Goal: Check status: Check status

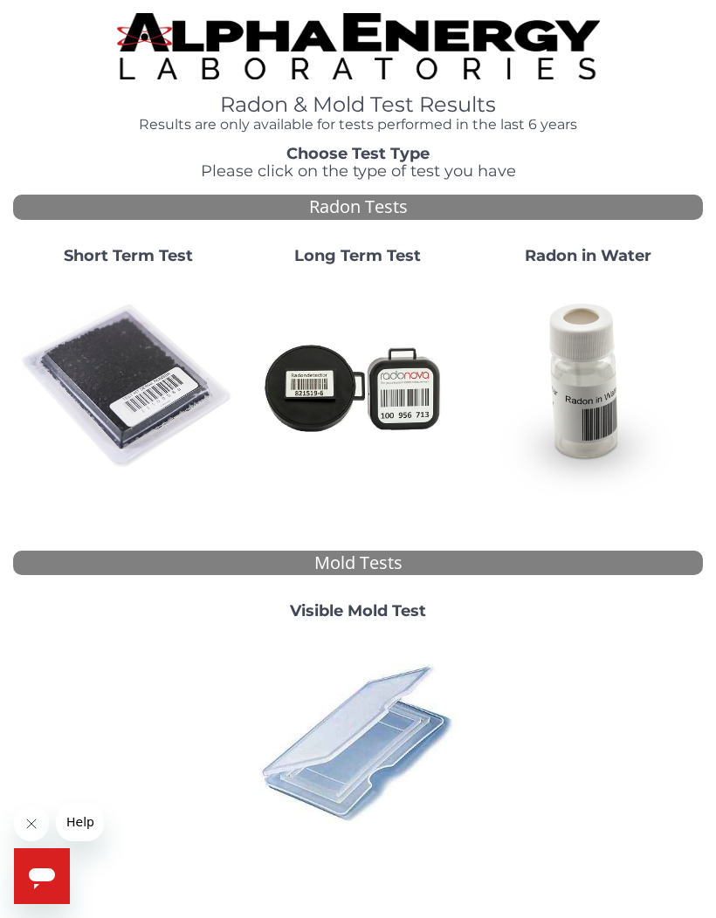
click at [139, 373] on img at bounding box center [128, 386] width 216 height 216
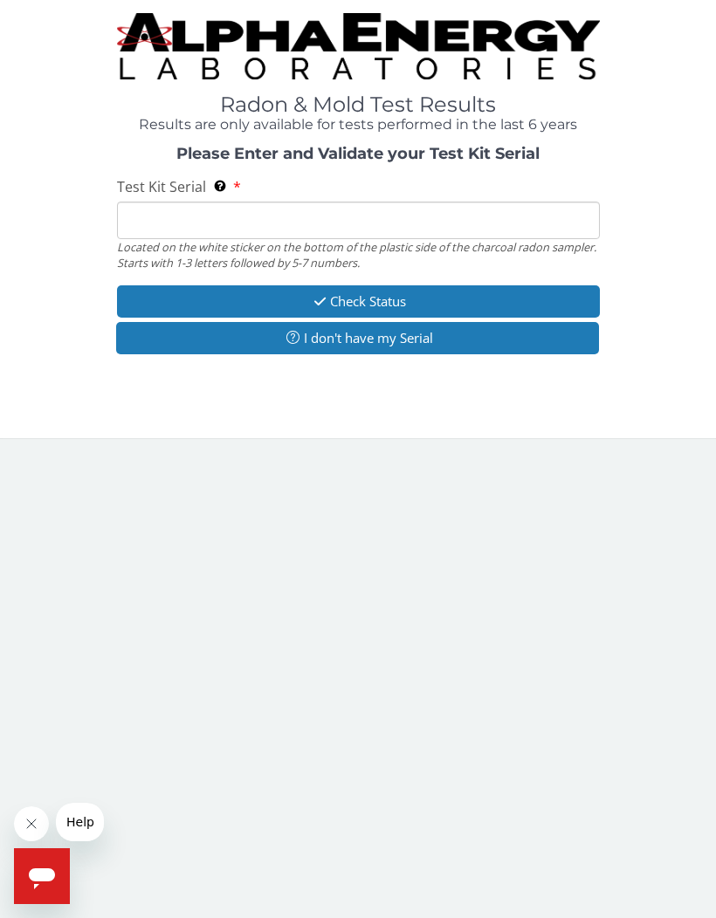
click at [257, 223] on input "Test Kit Serial Located on the white sticker on the bottom of the plastic side …" at bounding box center [358, 221] width 483 height 38
click at [154, 233] on input "Test Kit Serial Located on the white sticker on the bottom of the plastic side …" at bounding box center [358, 221] width 483 height 38
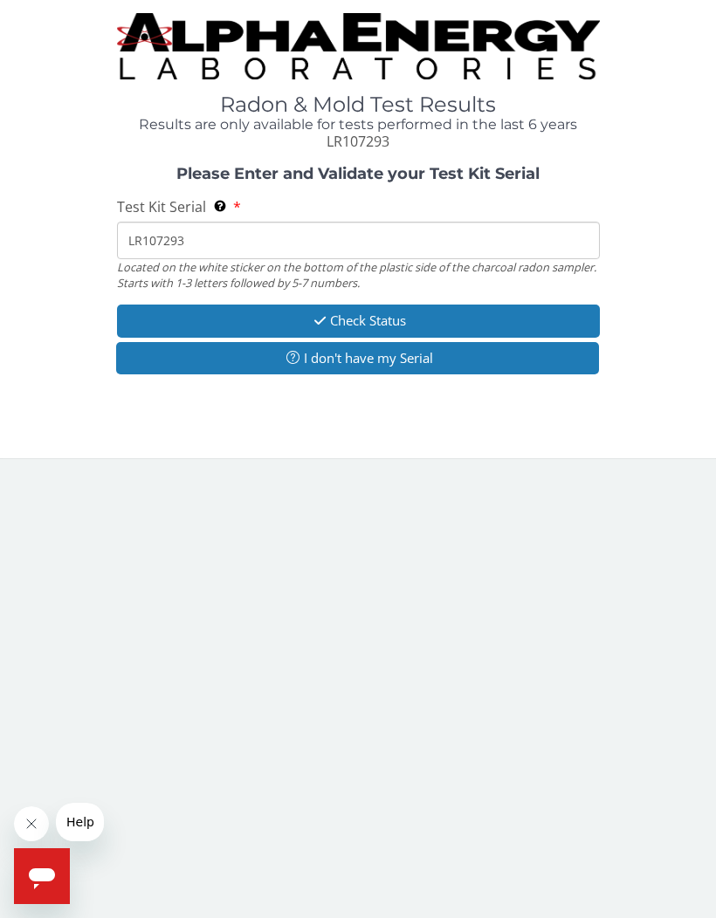
type input "LR107293"
click at [398, 326] on button "Check Status" at bounding box center [358, 321] width 483 height 32
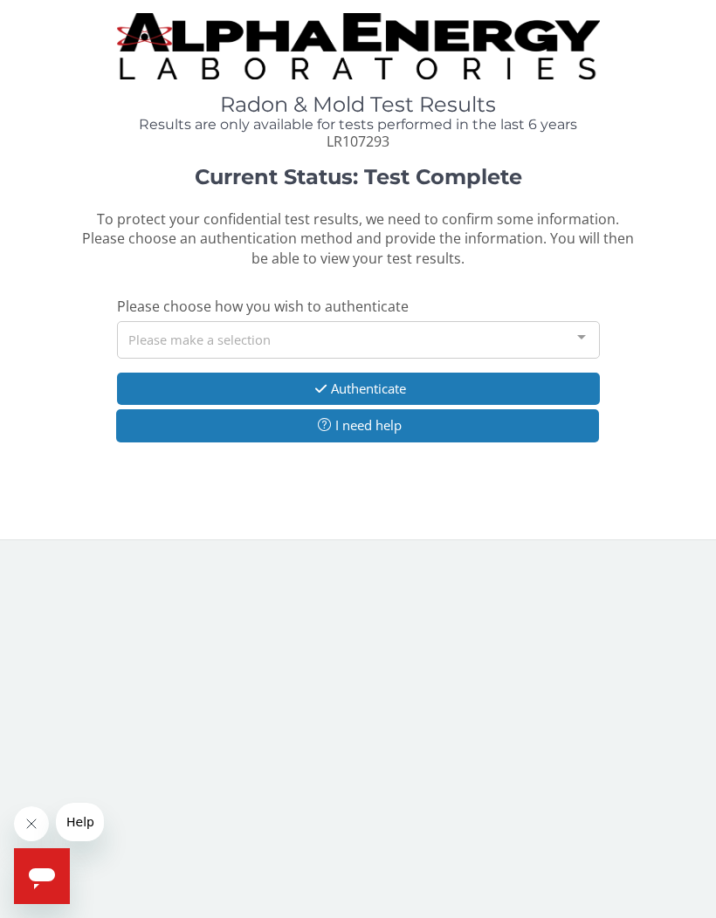
click at [581, 345] on div at bounding box center [581, 338] width 35 height 33
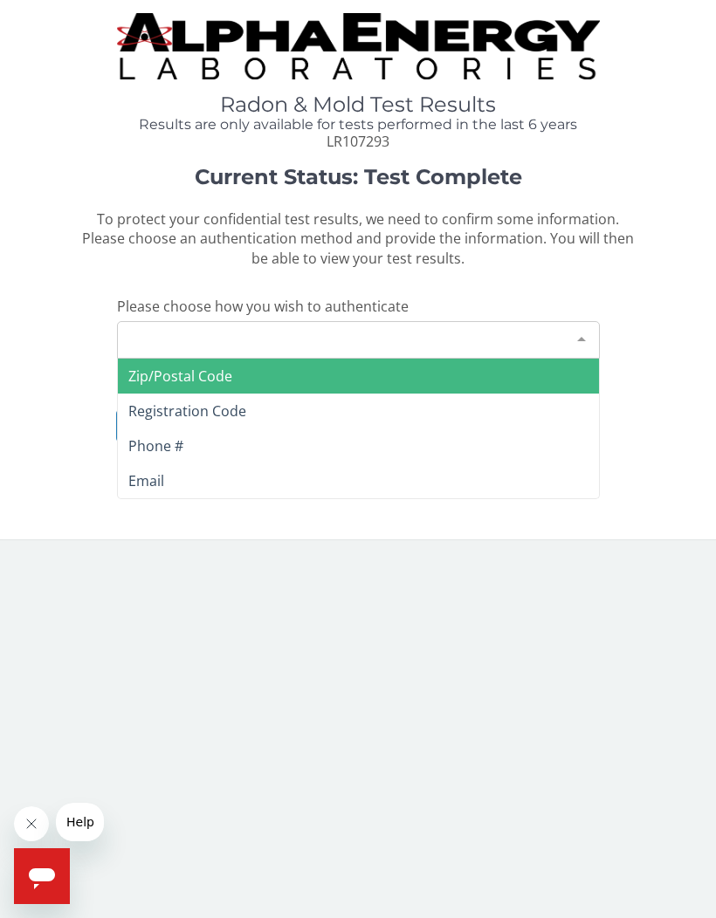
click at [308, 376] on span "Zip/Postal Code" at bounding box center [358, 376] width 481 height 35
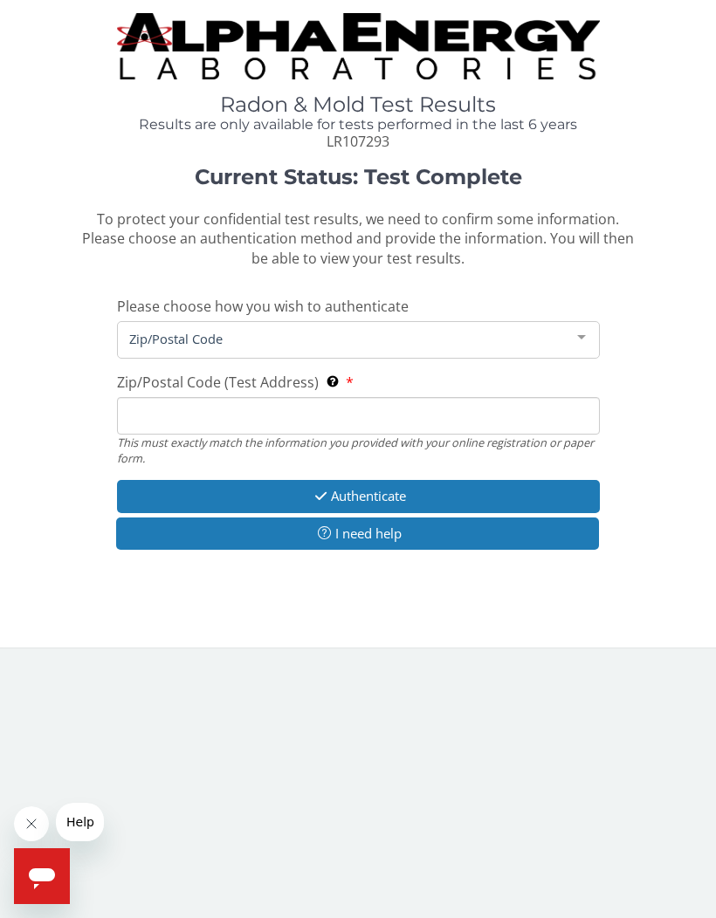
click at [283, 414] on input "Zip/Postal Code (Test Address) This must exactly match the information you prov…" at bounding box center [358, 416] width 483 height 38
type input "81003"
click at [404, 490] on button "Authenticate" at bounding box center [358, 496] width 483 height 32
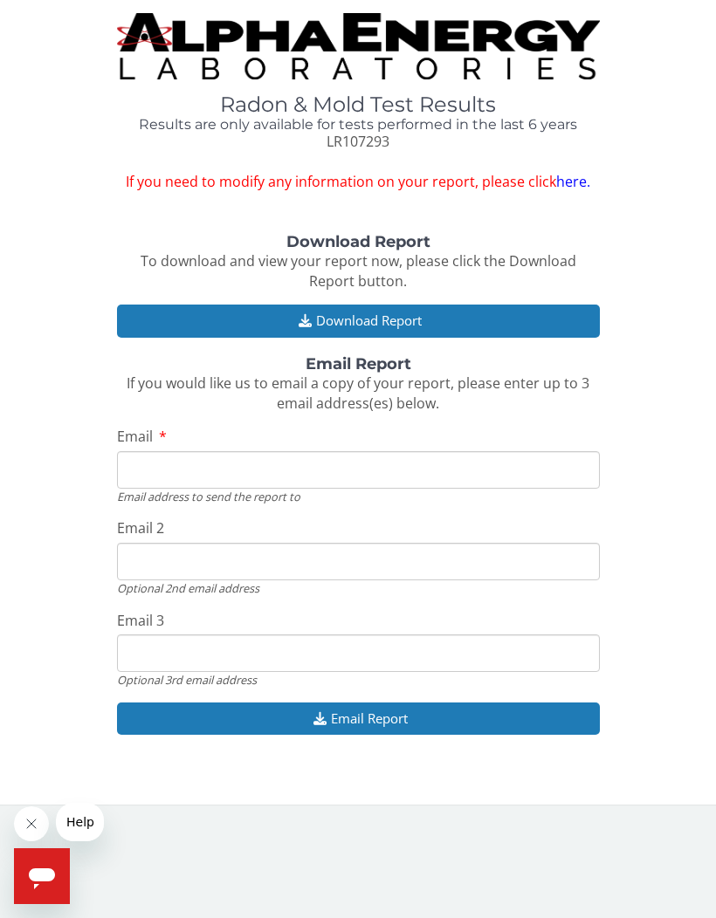
click at [363, 312] on button "Download Report" at bounding box center [358, 321] width 483 height 32
